Goal: Transaction & Acquisition: Purchase product/service

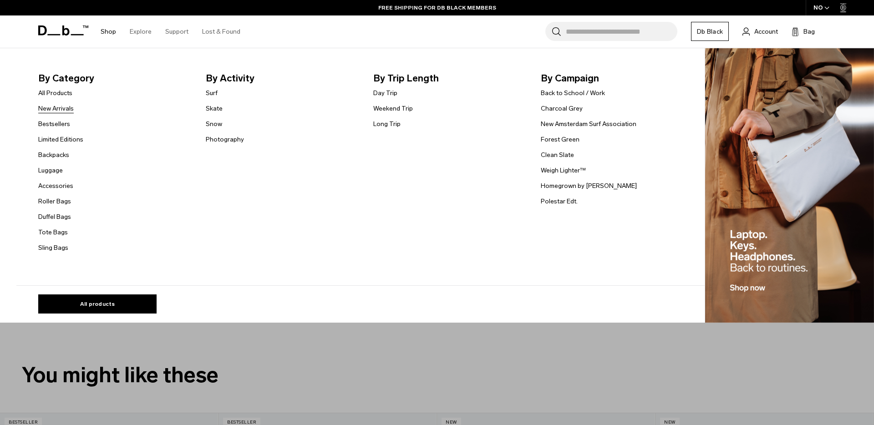
click at [59, 108] on link "New Arrivals" at bounding box center [56, 109] width 36 height 10
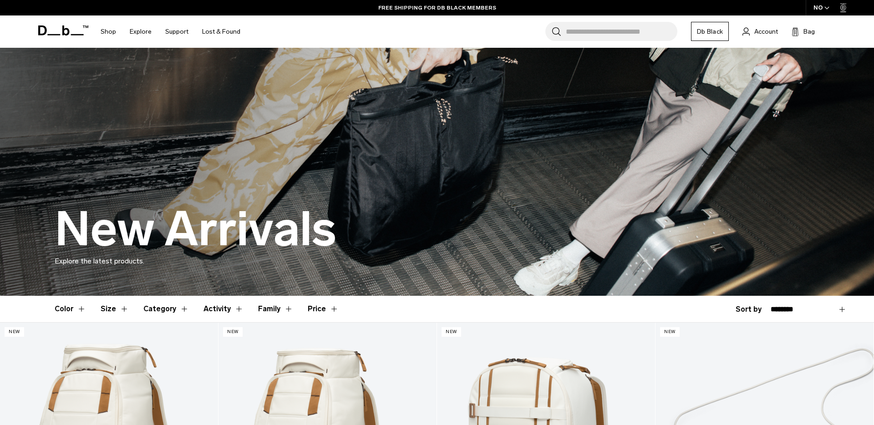
click at [61, 32] on icon at bounding box center [63, 30] width 50 height 10
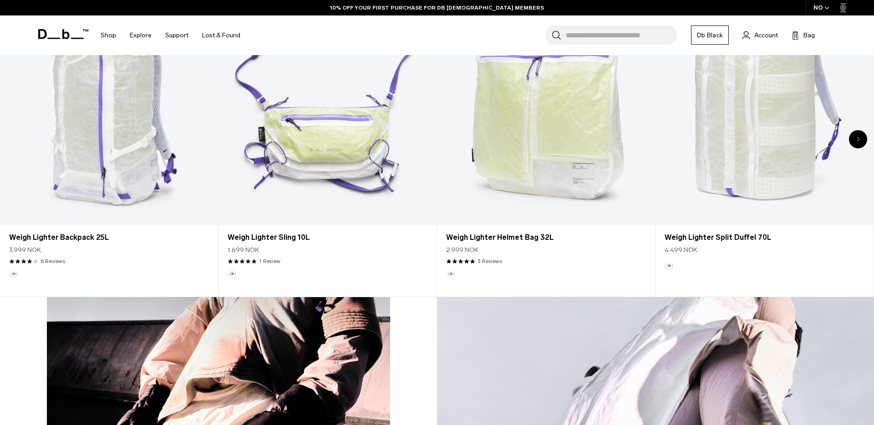
scroll to position [564, 0]
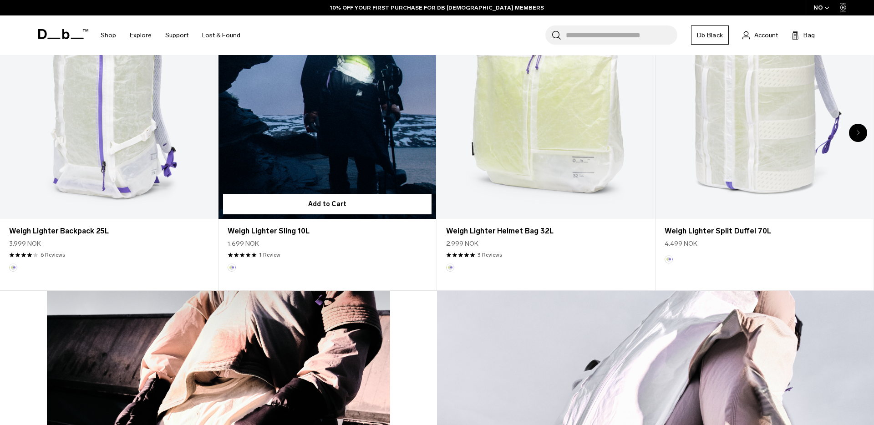
click at [342, 128] on link "Weigh Lighter Sling 10L" at bounding box center [327, 98] width 218 height 242
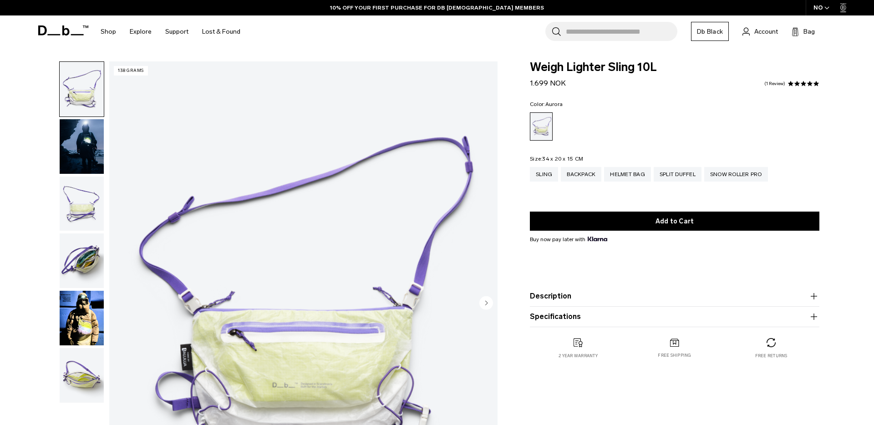
scroll to position [49, 0]
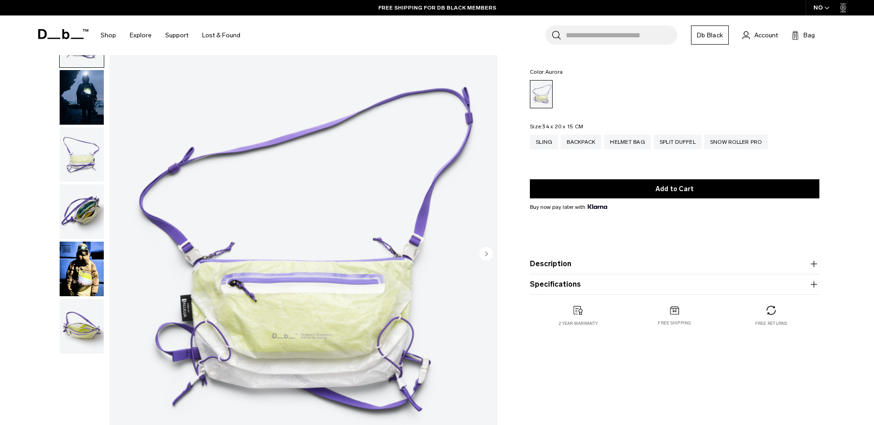
click at [487, 257] on circle "Next slide" at bounding box center [486, 254] width 14 height 14
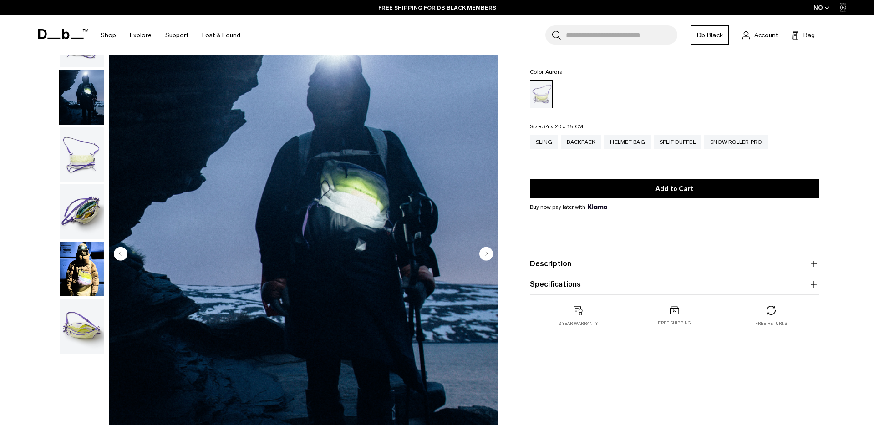
click at [487, 257] on circle "Next slide" at bounding box center [486, 254] width 14 height 14
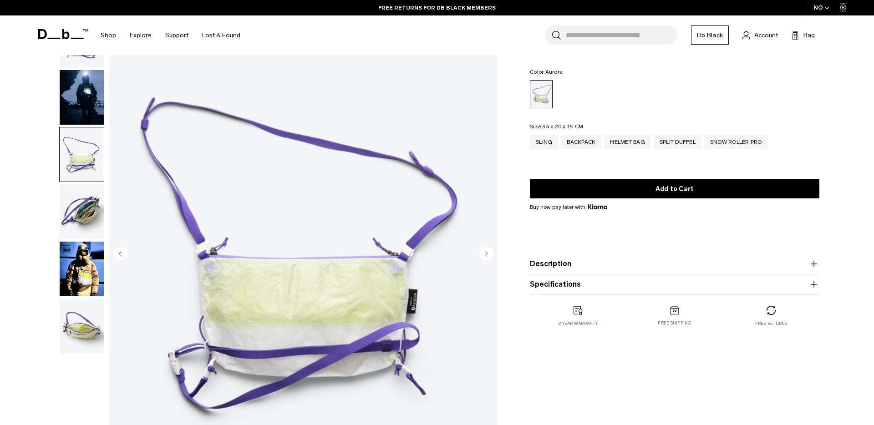
click at [487, 257] on circle "Next slide" at bounding box center [486, 254] width 14 height 14
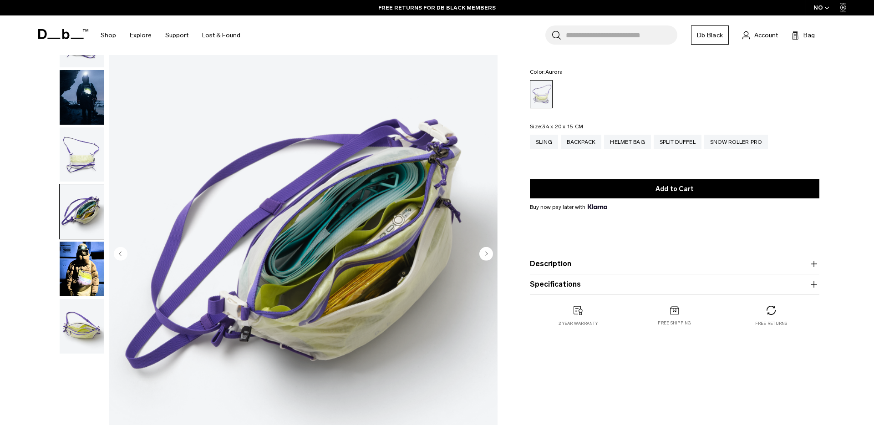
click at [487, 257] on circle "Next slide" at bounding box center [486, 254] width 14 height 14
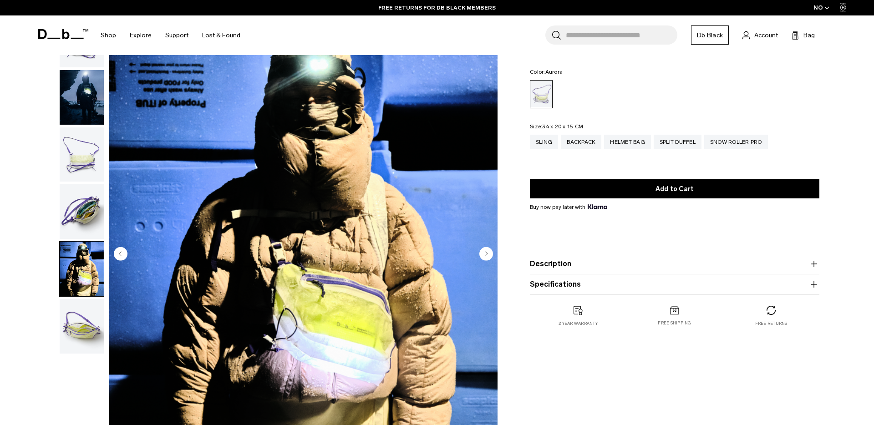
click at [487, 257] on circle "Next slide" at bounding box center [486, 254] width 14 height 14
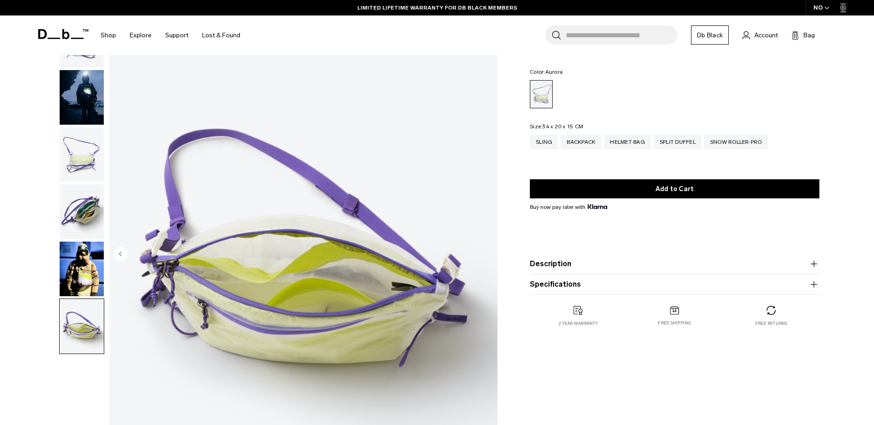
click at [487, 257] on img "6 / 6" at bounding box center [303, 254] width 388 height 485
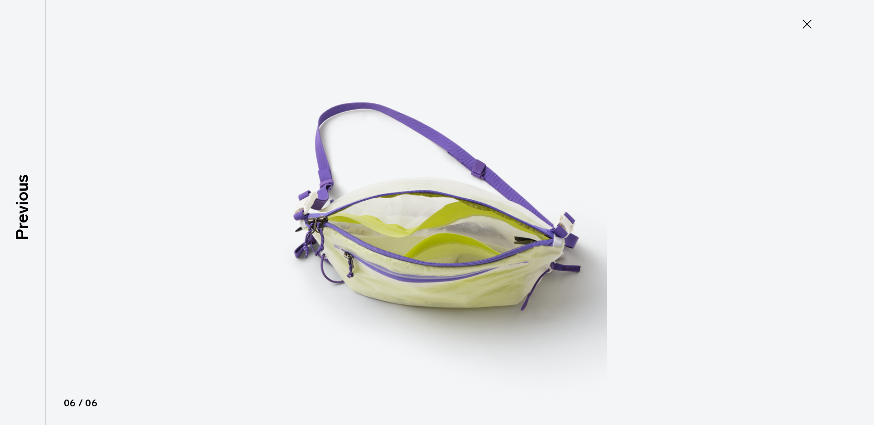
click at [802, 23] on icon at bounding box center [807, 24] width 15 height 15
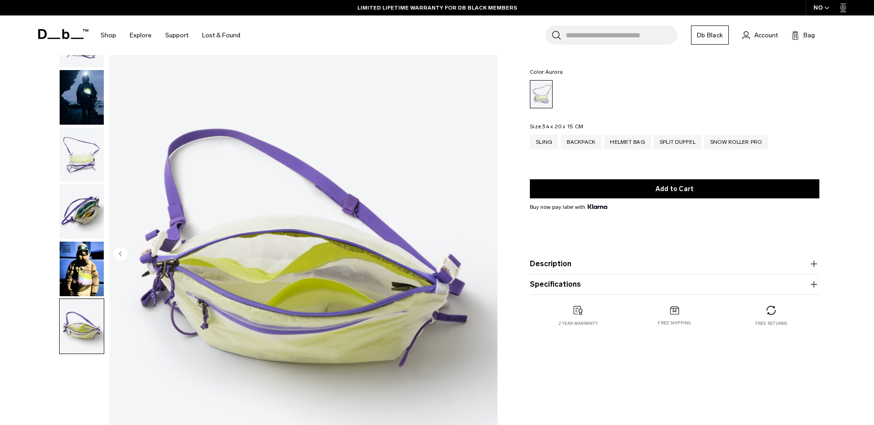
click at [81, 107] on img "button" at bounding box center [82, 97] width 44 height 55
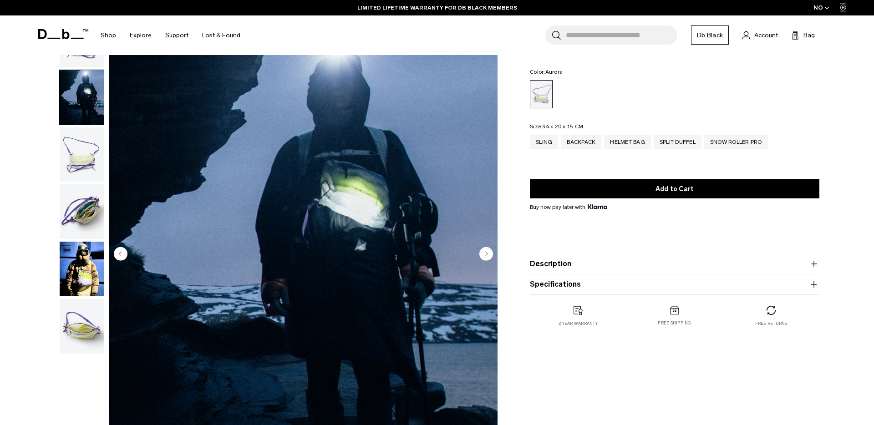
click at [485, 253] on circle "Next slide" at bounding box center [486, 254] width 14 height 14
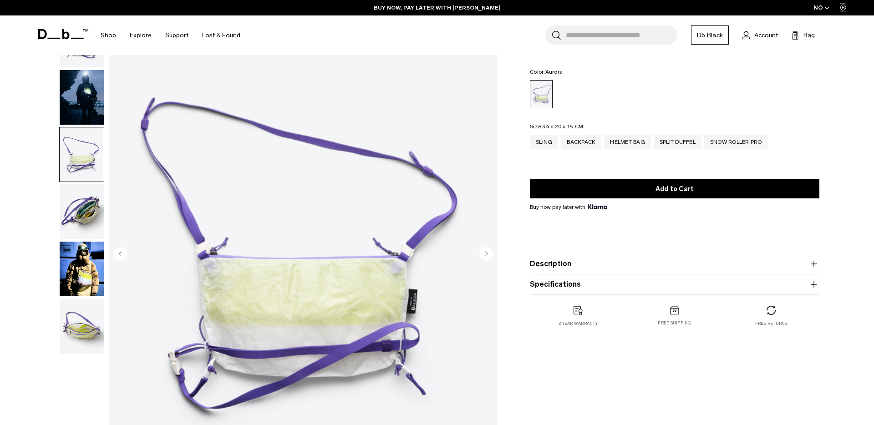
click at [487, 257] on circle "Next slide" at bounding box center [486, 254] width 14 height 14
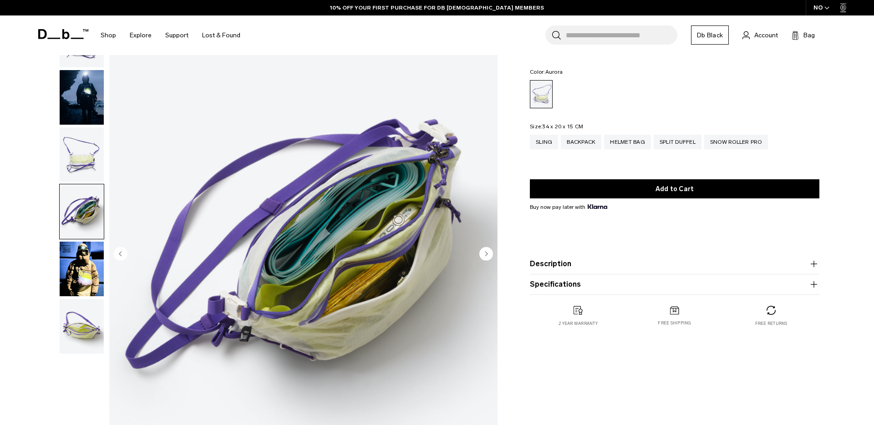
click at [487, 257] on circle "Next slide" at bounding box center [486, 254] width 14 height 14
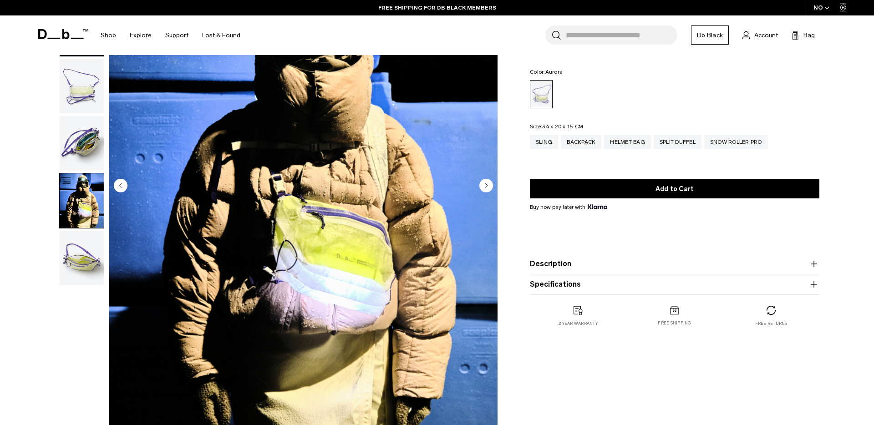
scroll to position [121, 0]
